Goal: Task Accomplishment & Management: Manage account settings

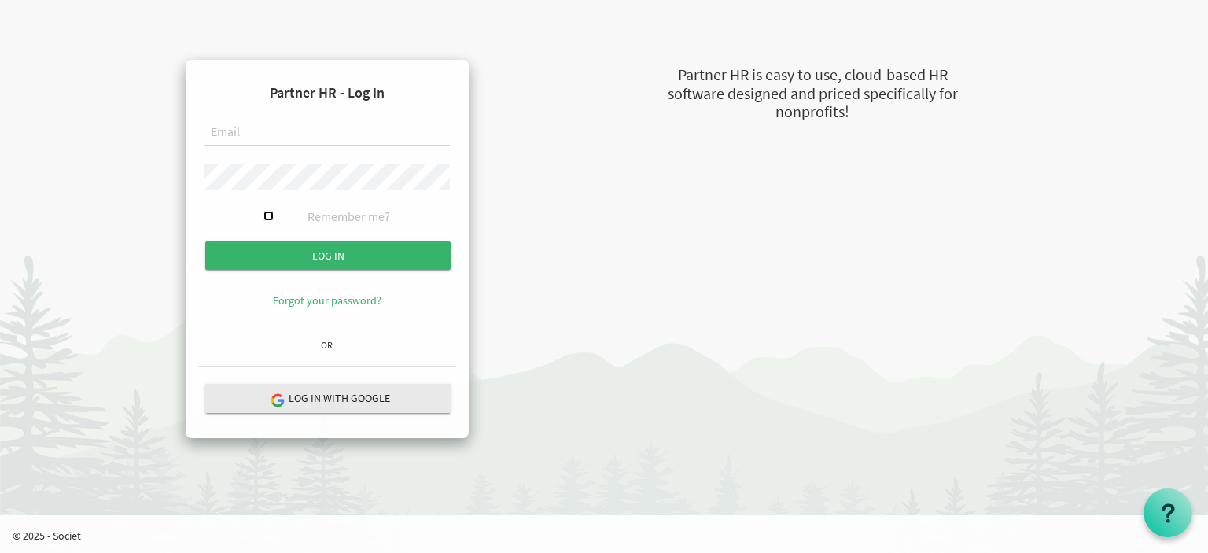
click at [270, 215] on input "Remember me?" at bounding box center [268, 216] width 10 height 10
checkbox input "true"
click at [293, 133] on input "text" at bounding box center [326, 133] width 245 height 27
type input "[PERSON_NAME][EMAIL_ADDRESS][DOMAIN_NAME]"
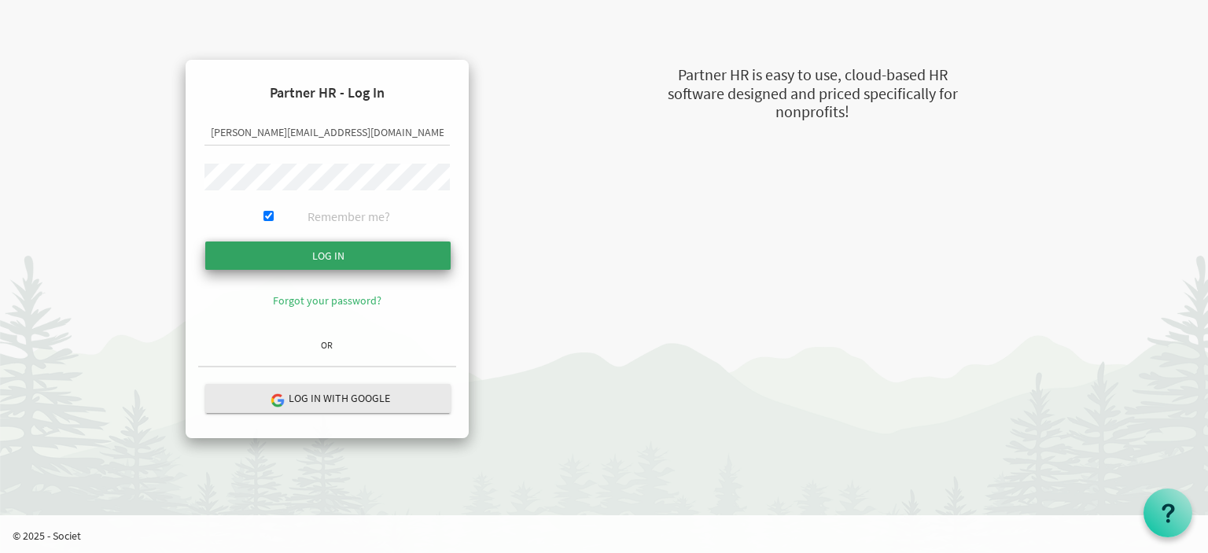
click at [323, 254] on input "submit" at bounding box center [327, 255] width 245 height 28
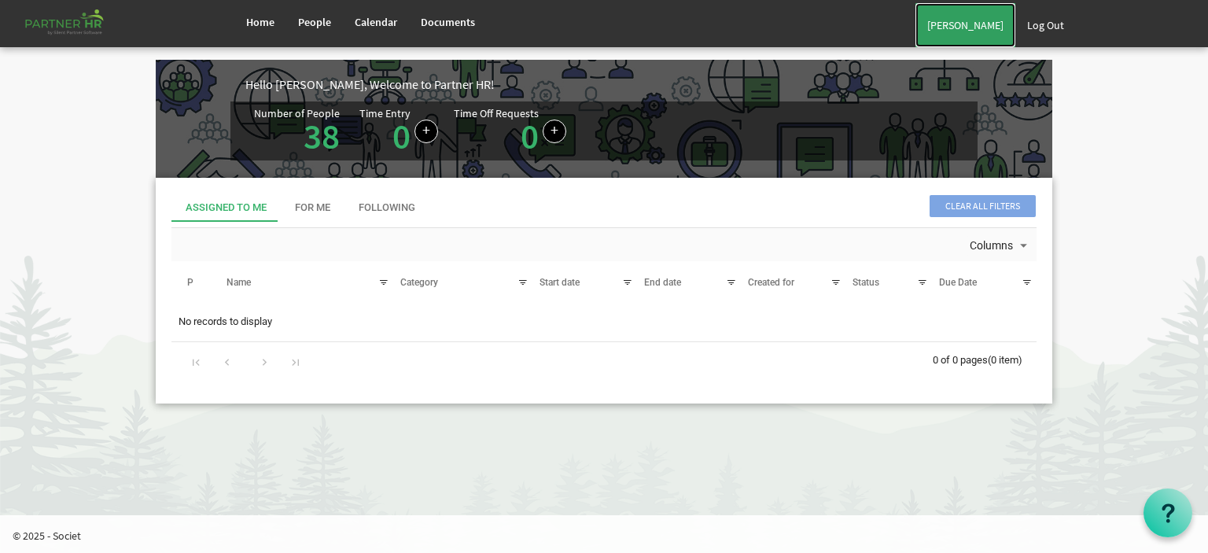
click at [986, 6] on link "[PERSON_NAME]" at bounding box center [965, 25] width 100 height 44
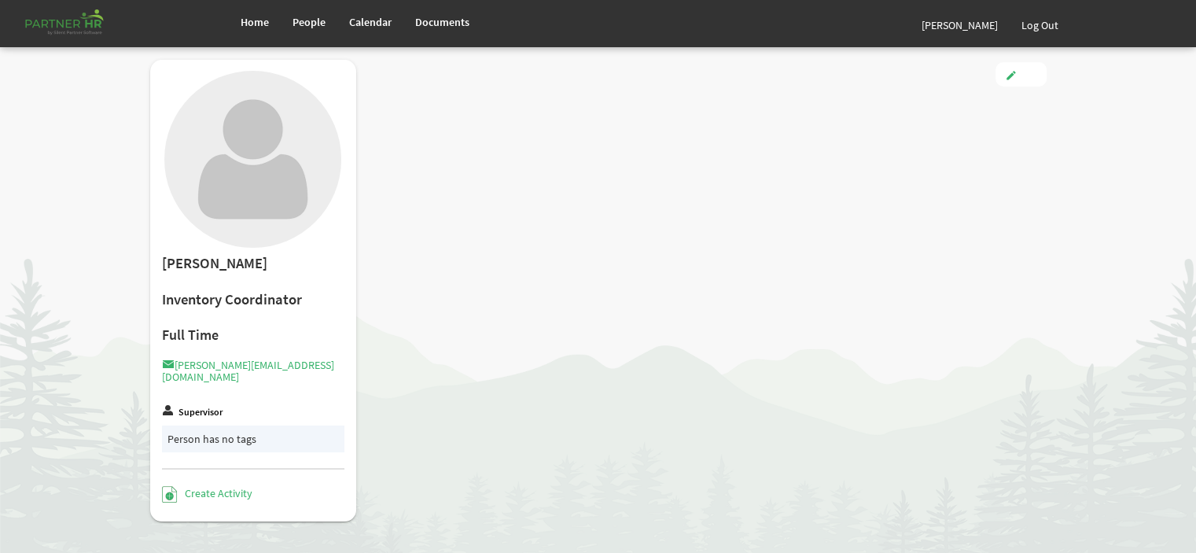
type input "Full Time"
type input "Staff"
type input "[PERSON_NAME]"
type input "[DATE]"
type input "[DEMOGRAPHIC_DATA]"
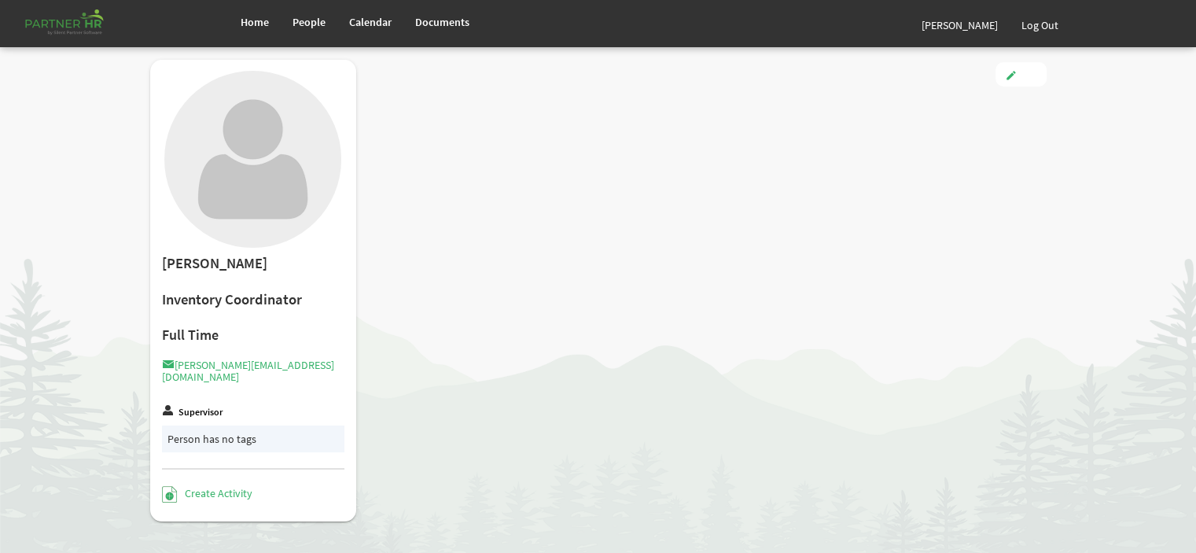
type input "[DATE]"
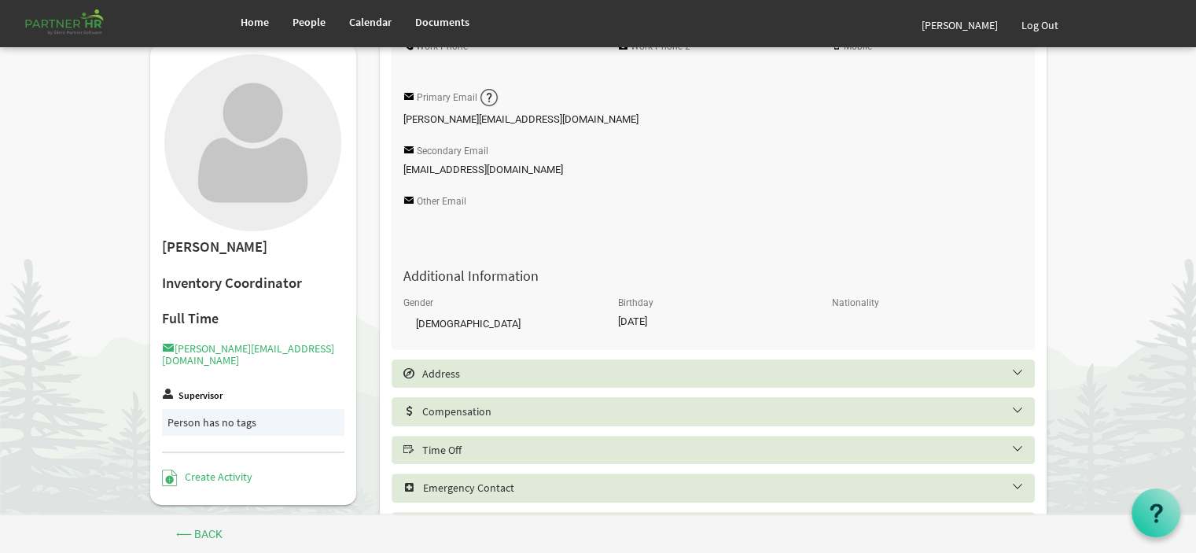
scroll to position [393, 0]
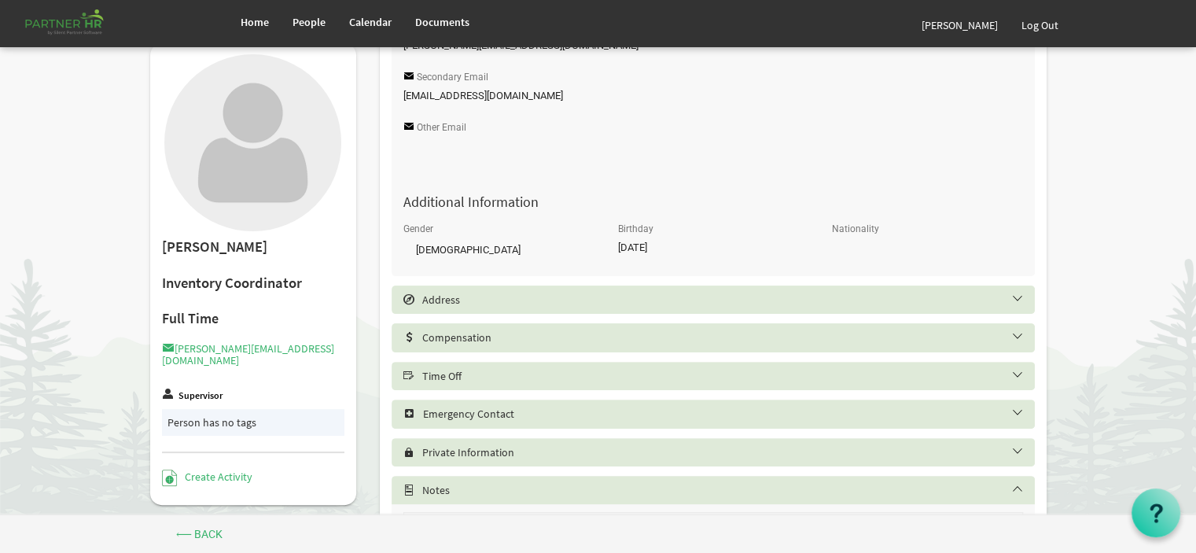
click at [520, 344] on h5 "Compensation" at bounding box center [724, 337] width 643 height 13
